Goal: Information Seeking & Learning: Learn about a topic

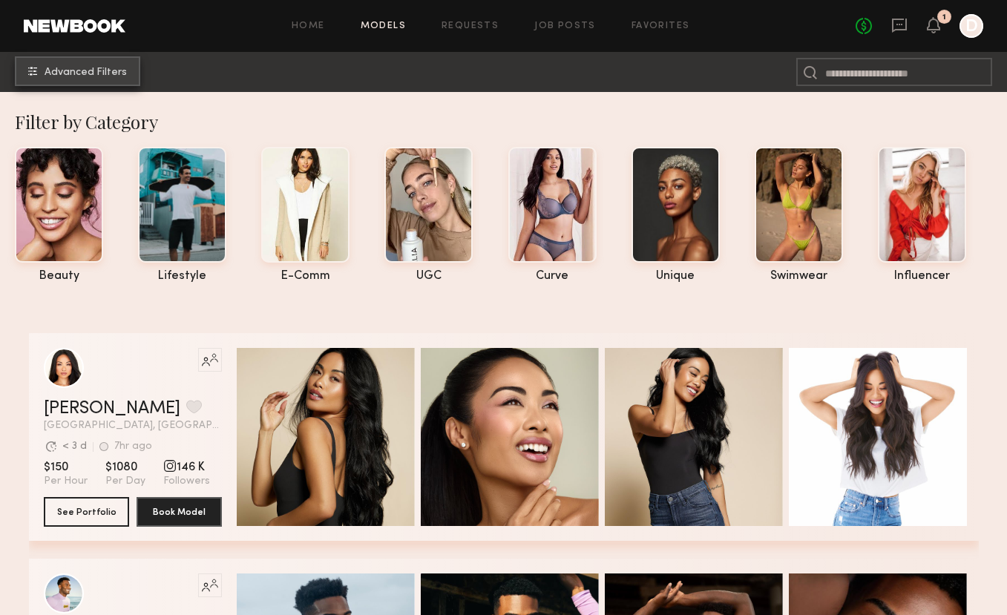
click at [75, 78] on button "Advanced Filters" at bounding box center [77, 71] width 125 height 30
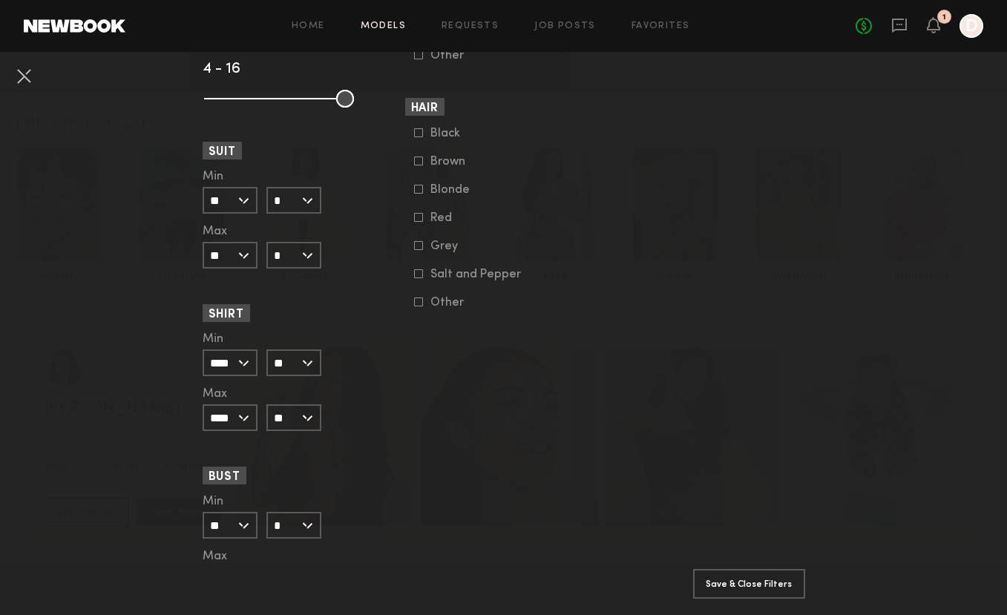
scroll to position [1350, 0]
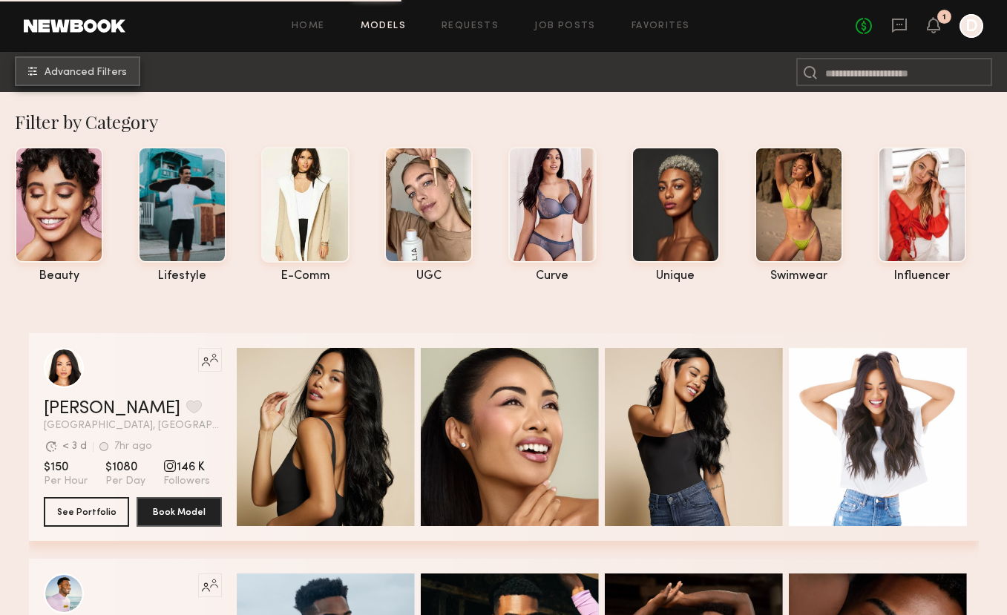
click at [108, 71] on span "Advanced Filters" at bounding box center [86, 73] width 82 height 10
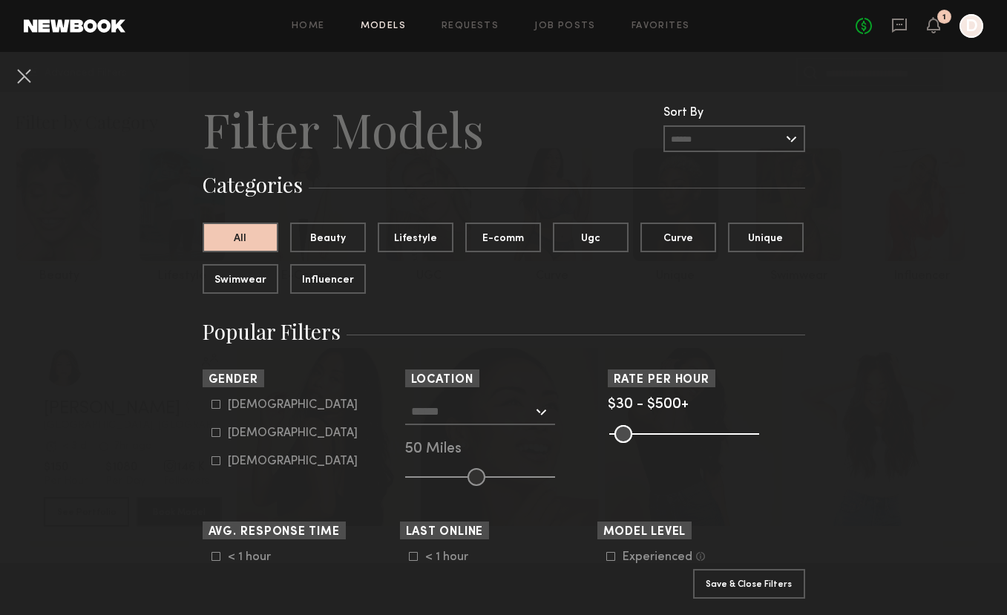
click at [742, 146] on input "text" at bounding box center [735, 138] width 142 height 27
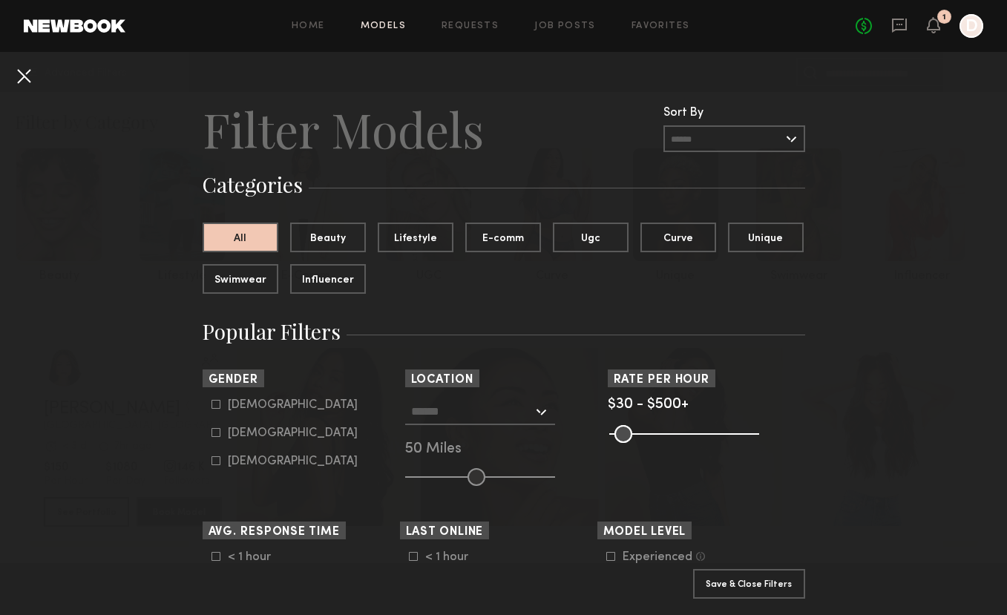
click at [26, 75] on button at bounding box center [24, 76] width 24 height 24
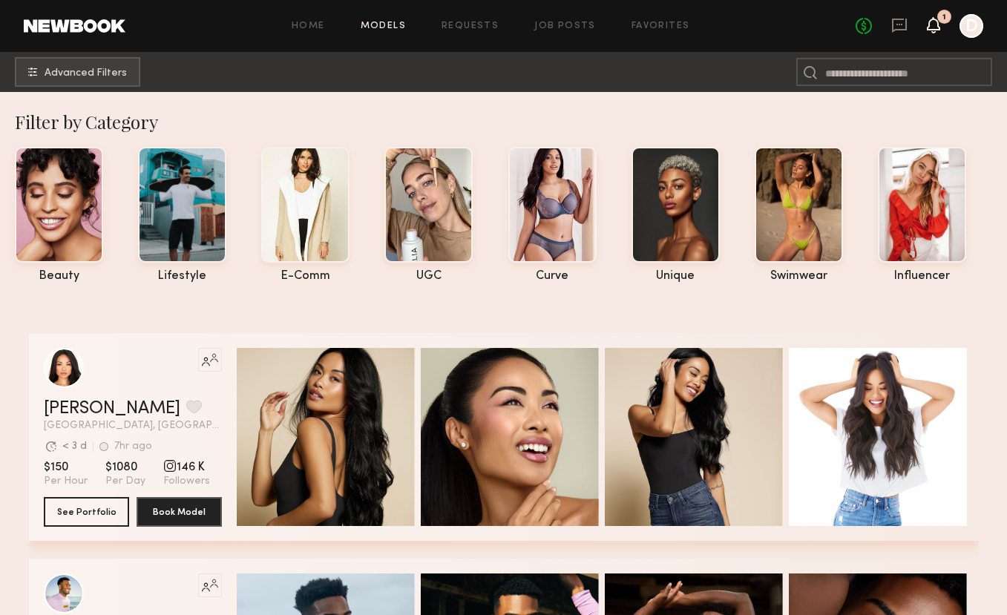
click at [939, 27] on icon at bounding box center [934, 24] width 12 height 10
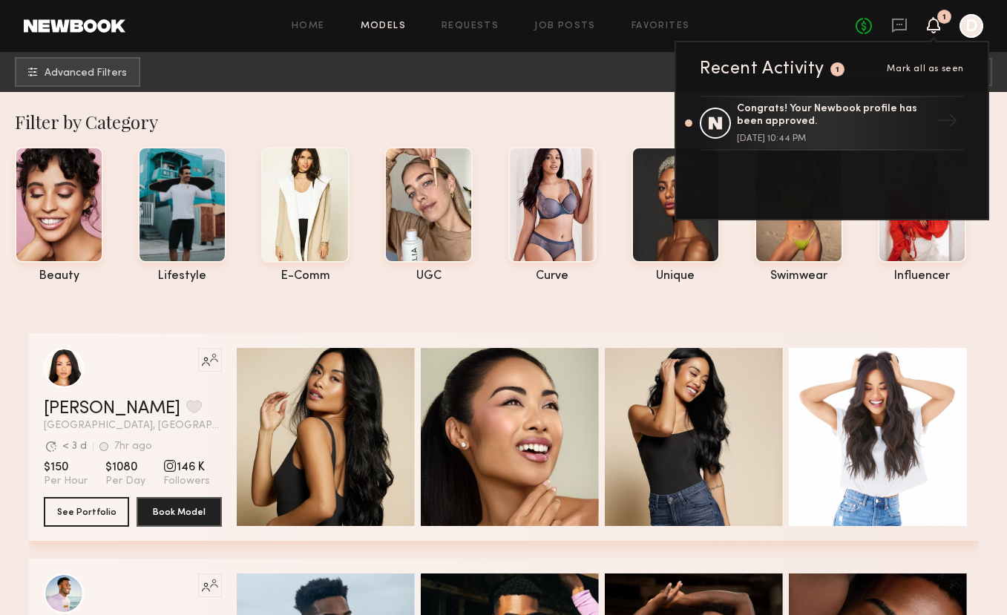
click at [939, 27] on icon at bounding box center [934, 24] width 12 height 10
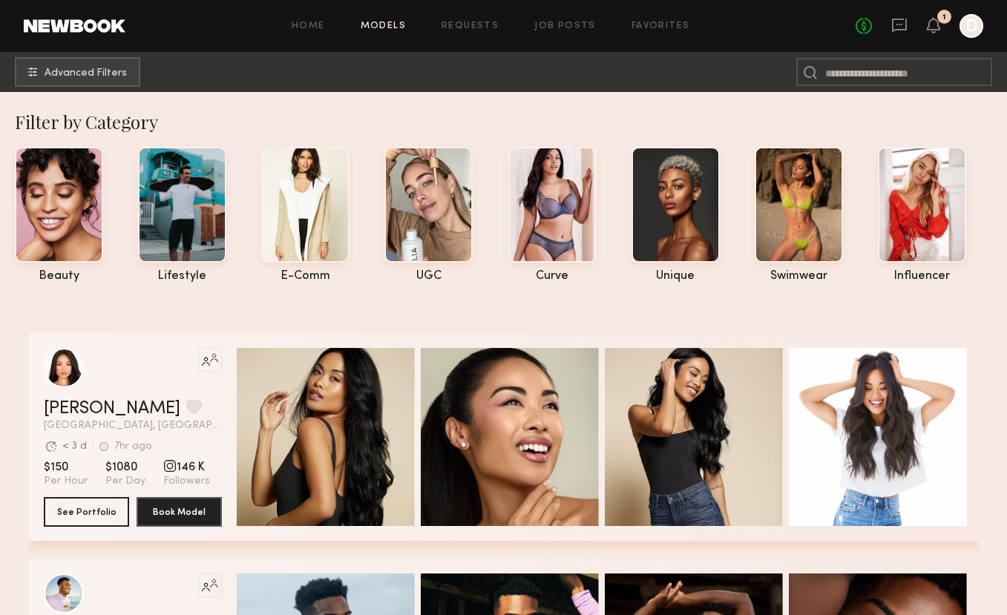
click at [976, 25] on div at bounding box center [972, 26] width 24 height 24
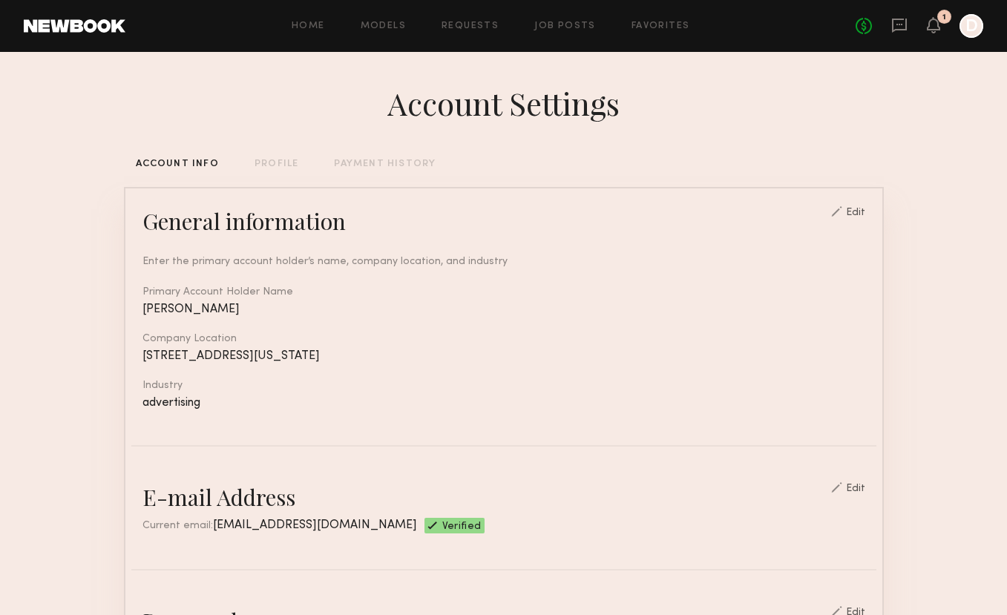
click at [196, 162] on div "ACCOUNT INFO" at bounding box center [177, 165] width 83 height 10
click at [287, 167] on div "PROFILE" at bounding box center [277, 165] width 44 height 10
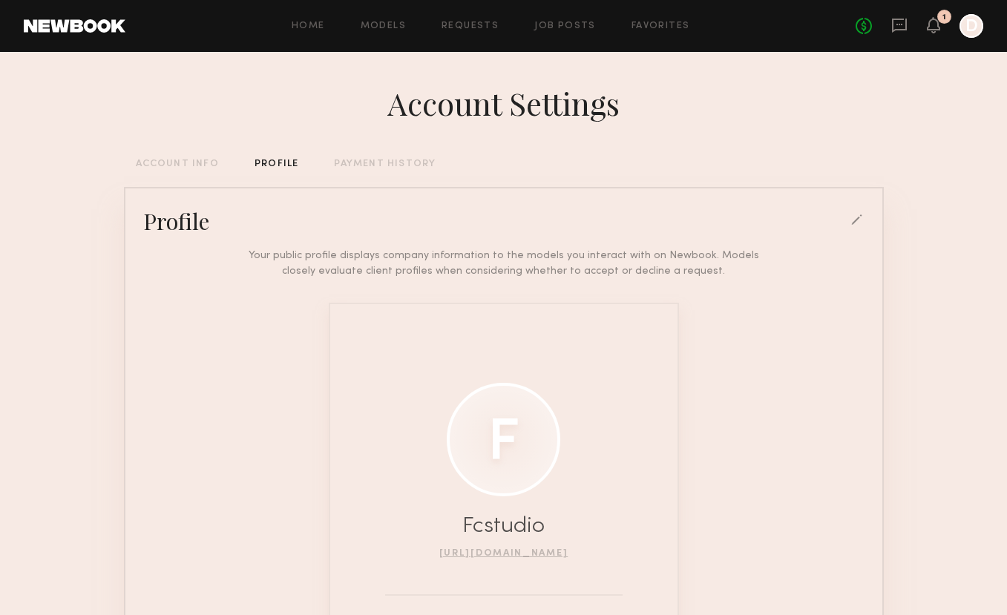
click at [169, 171] on div "Account Settings ACCOUNT INFO PROFILE PAYMENT HISTORY Profile Your public profi…" at bounding box center [504, 410] width 760 height 716
click at [169, 163] on div "ACCOUNT INFO" at bounding box center [177, 165] width 83 height 10
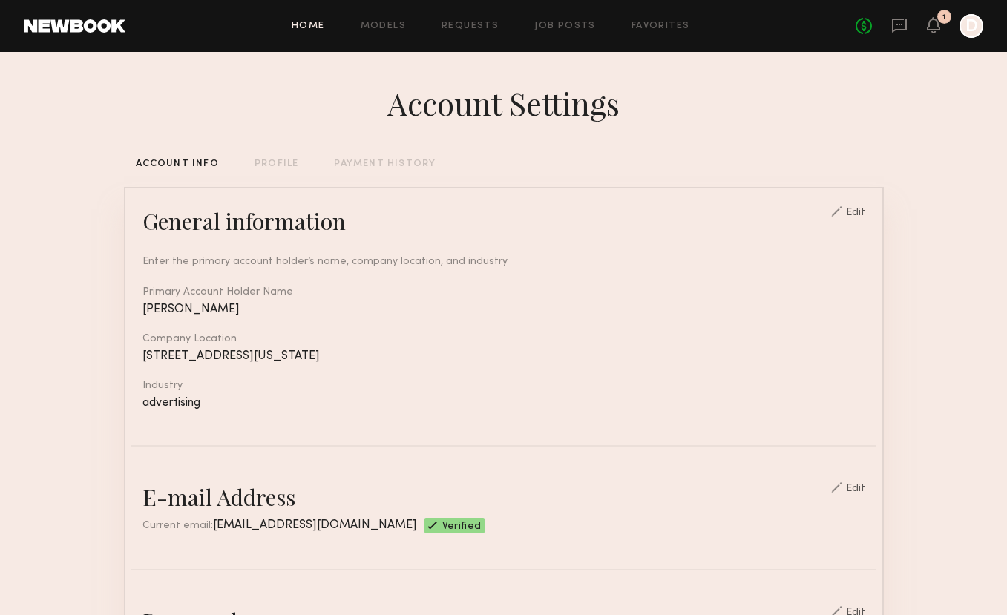
click at [312, 26] on link "Home" at bounding box center [308, 27] width 33 height 10
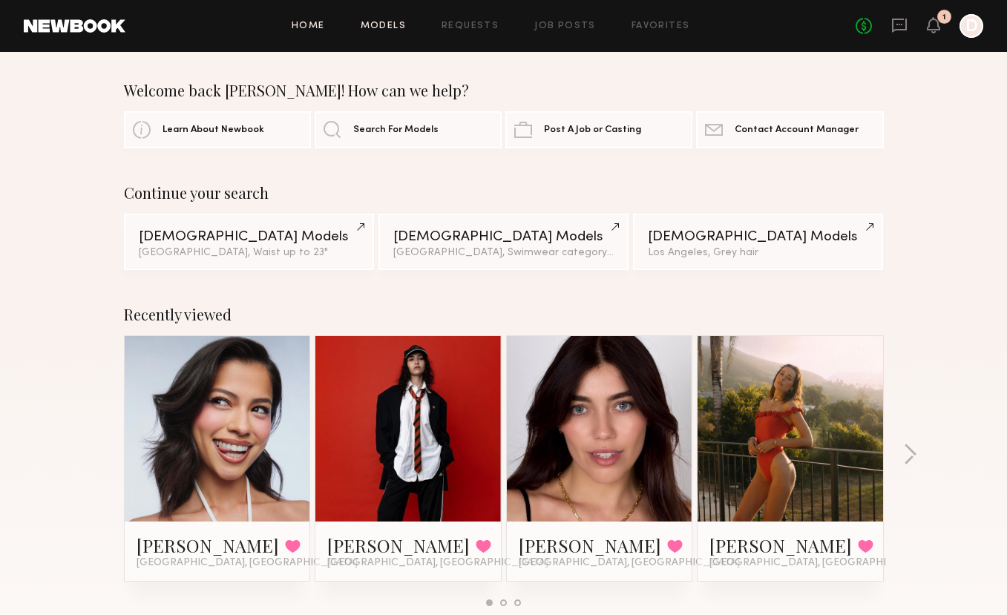
click at [375, 30] on link "Models" at bounding box center [383, 27] width 45 height 10
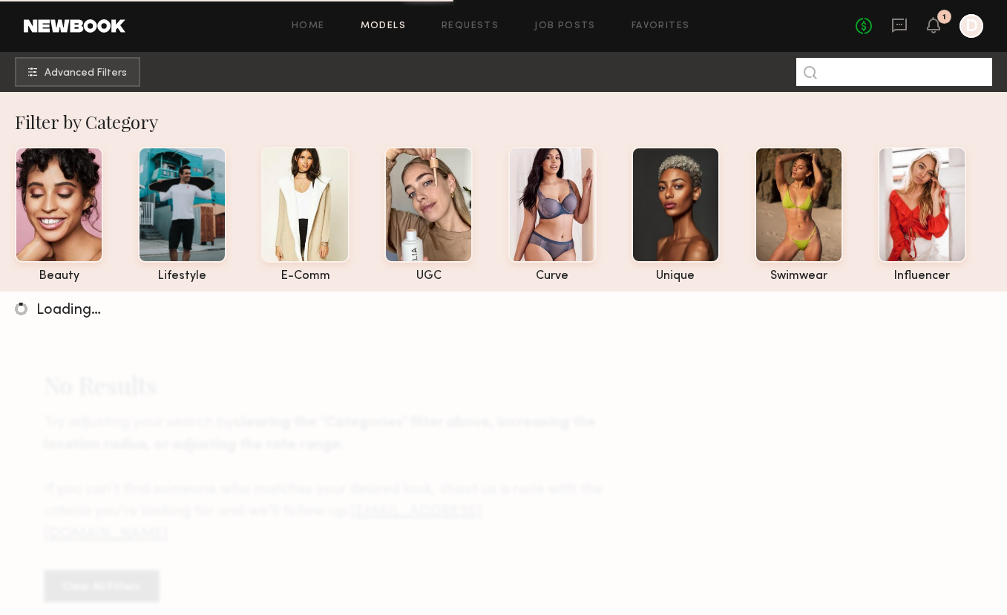
click at [923, 69] on input at bounding box center [895, 72] width 196 height 28
type input "*****"
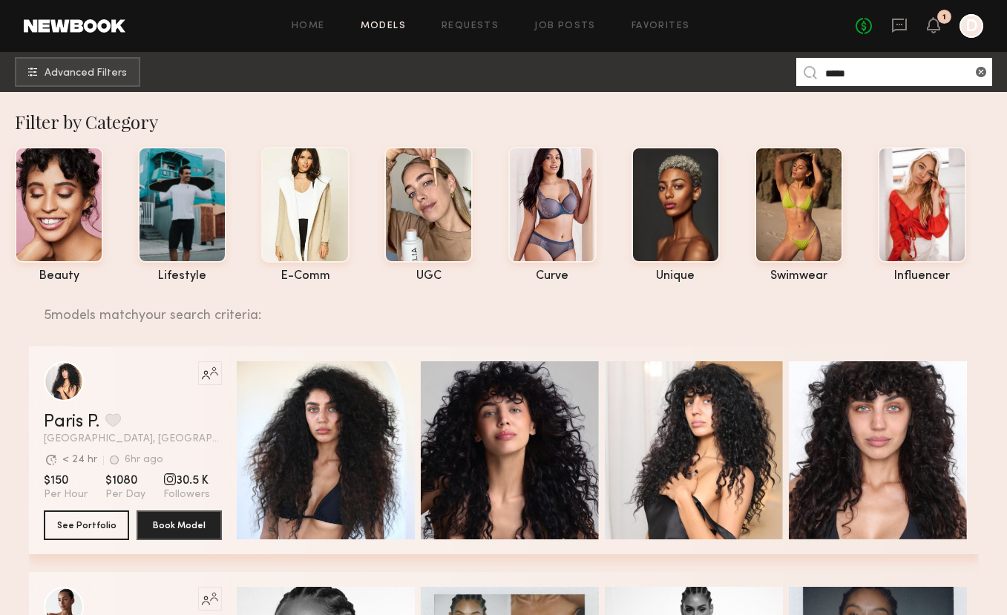
click at [97, 27] on link at bounding box center [75, 25] width 102 height 13
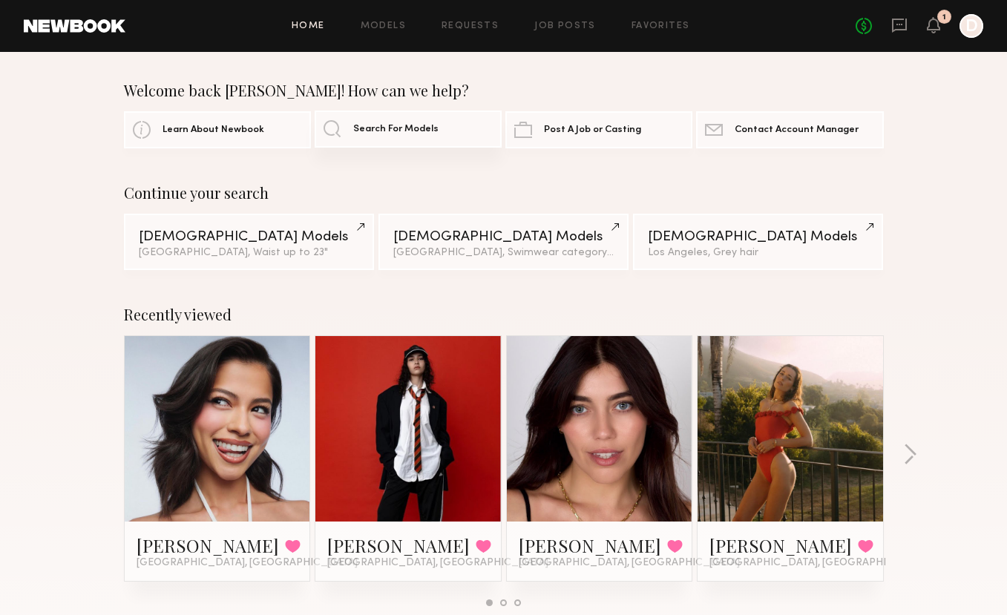
click at [395, 129] on span "Search For Models" at bounding box center [395, 130] width 85 height 10
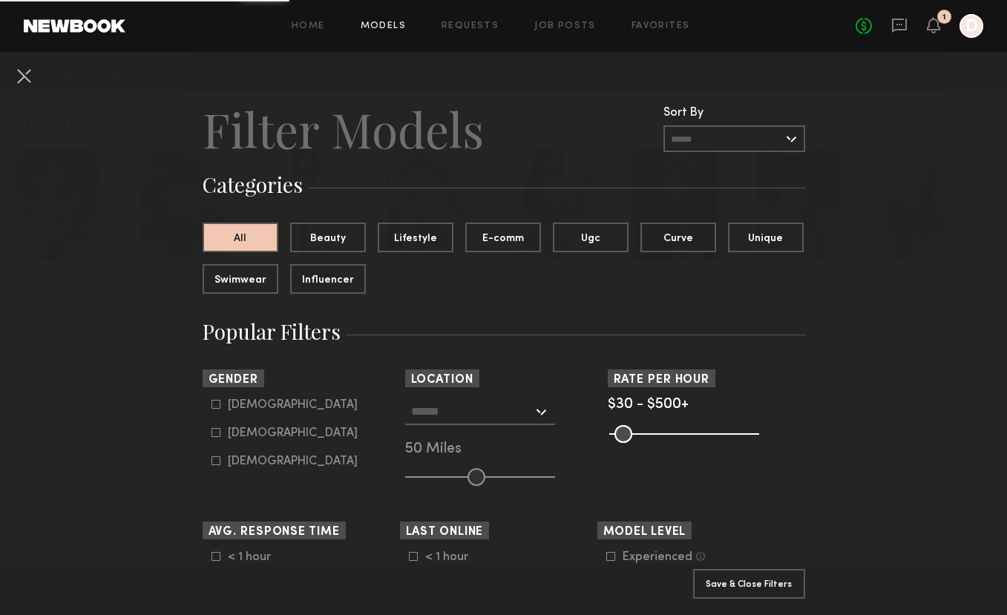
scroll to position [22, 0]
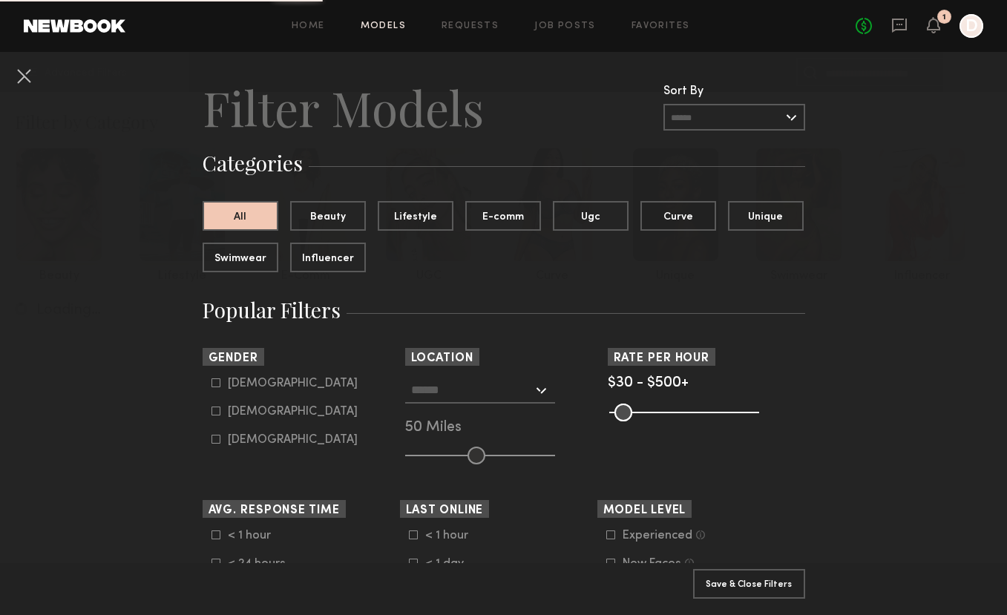
click at [536, 395] on div at bounding box center [480, 390] width 150 height 27
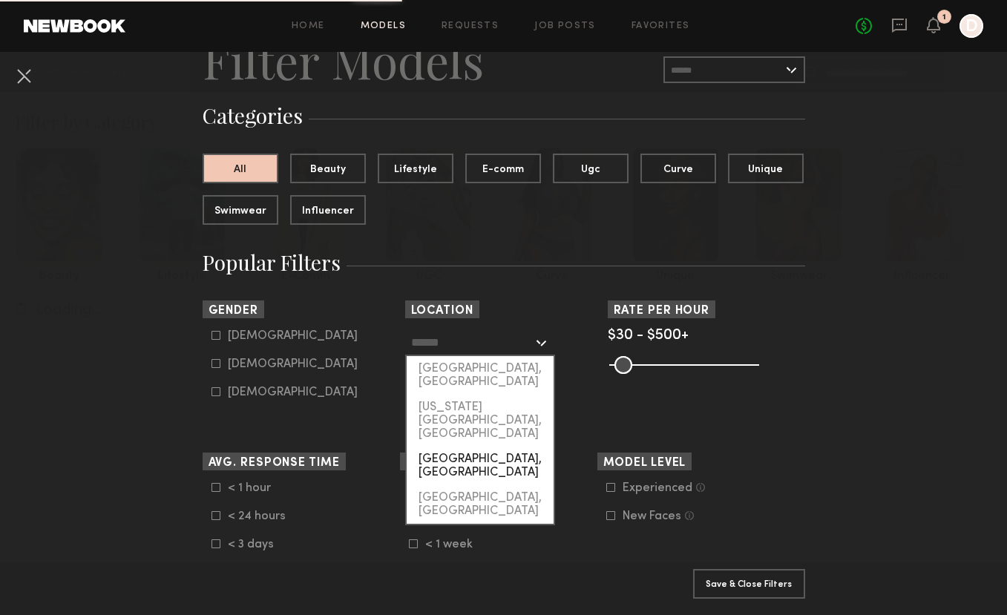
scroll to position [76, 0]
